Goal: Information Seeking & Learning: Find specific page/section

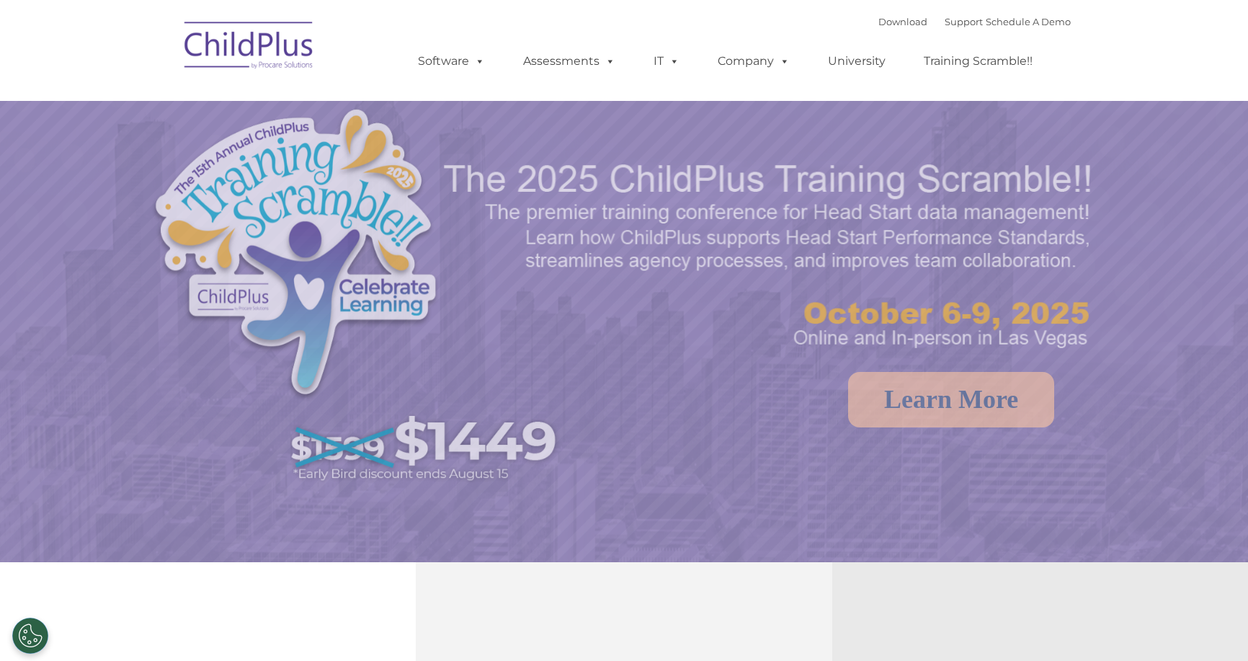
select select "MEDIUM"
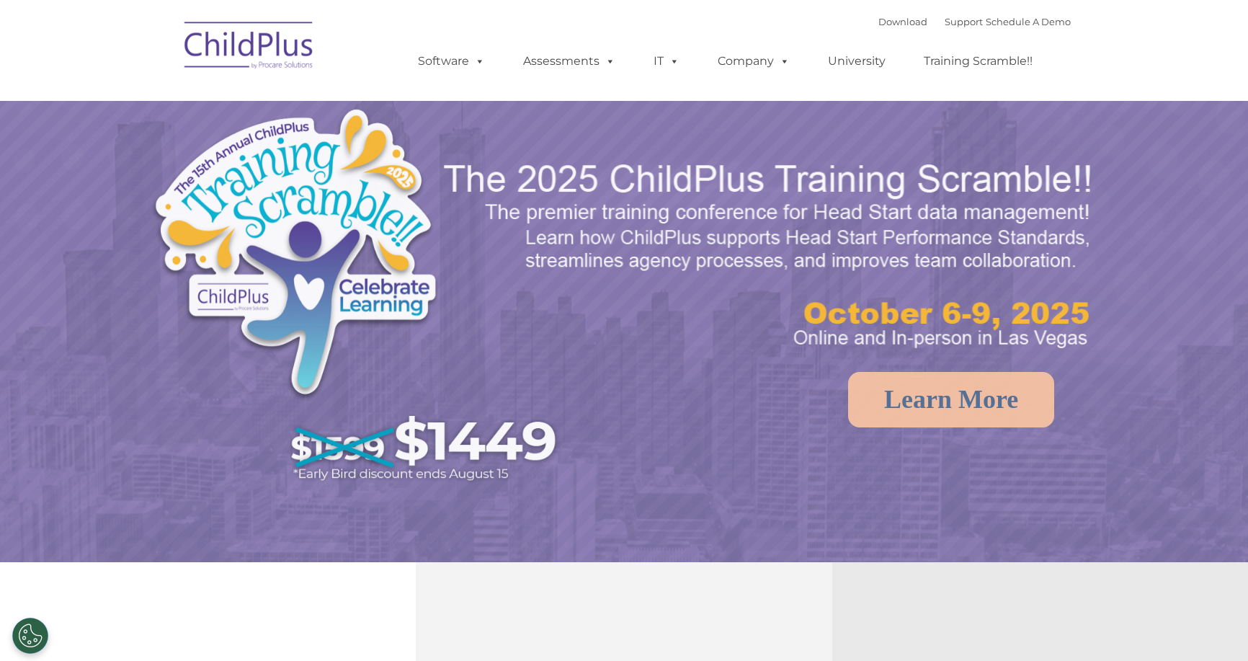
select select "MEDIUM"
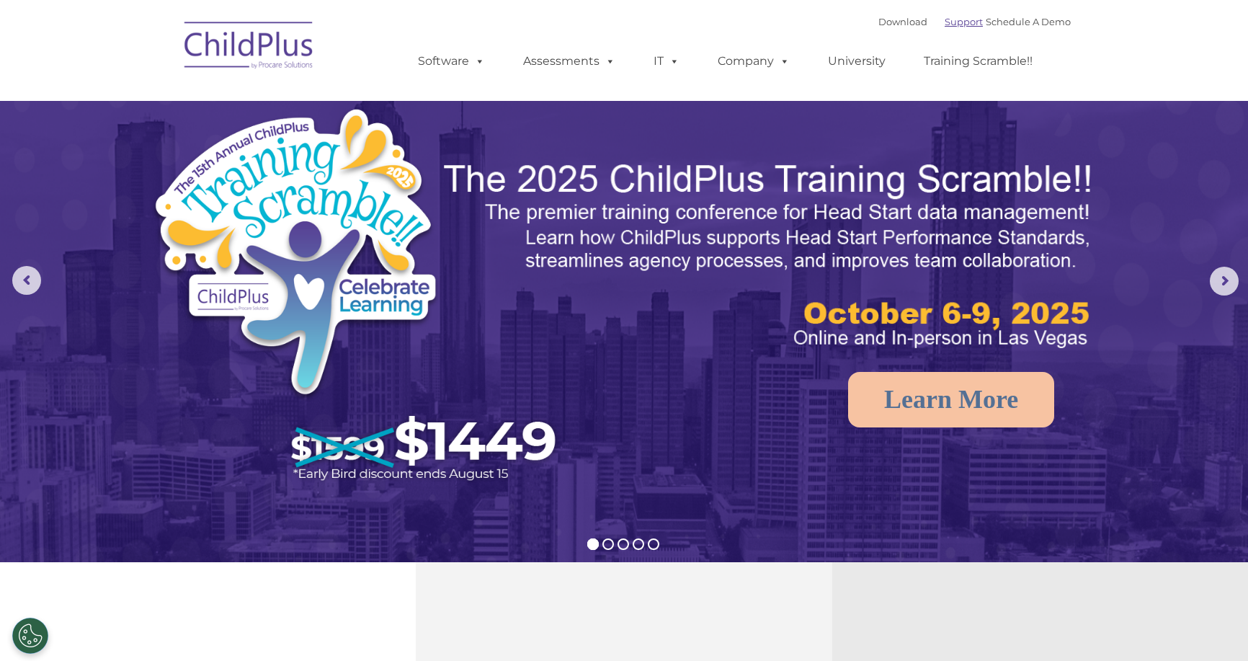
click at [945, 19] on link "Support" at bounding box center [964, 22] width 38 height 12
